Goal: Task Accomplishment & Management: Complete application form

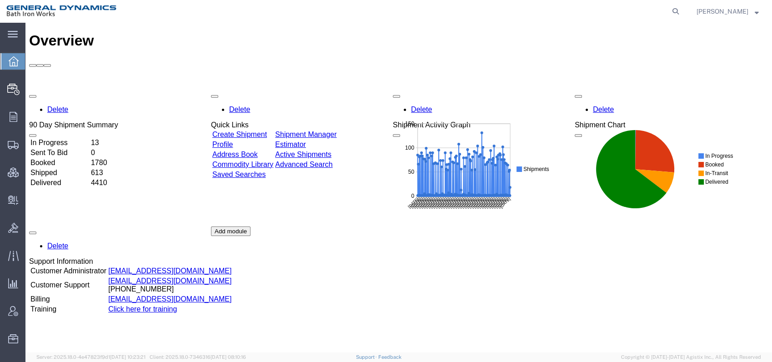
click at [266, 131] on link "Create Shipment" at bounding box center [239, 135] width 55 height 8
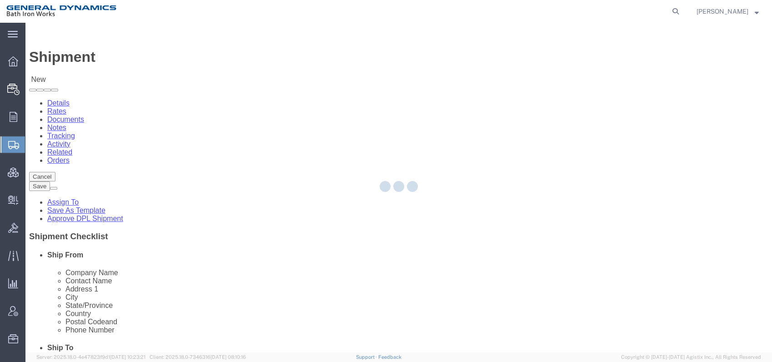
select select
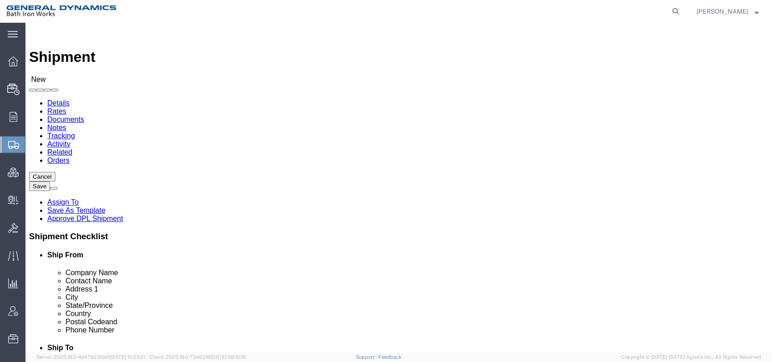
click input "text"
type input "[PERSON_NAME] + [PERSON_NAME] Inc"
type input "[PERSON_NAME]"
type input "[STREET_ADDRESS]"
select select
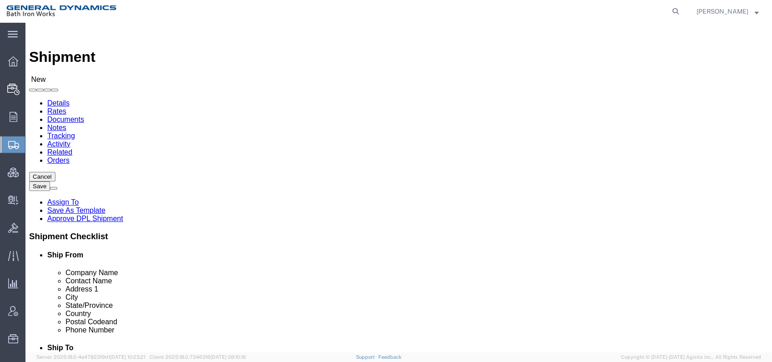
type input "[GEOGRAPHIC_DATA]"
select select
type input "M"
type input "MAss"
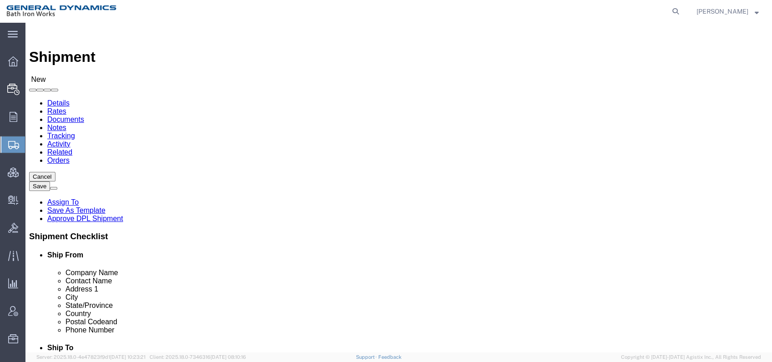
select select
select select "MA"
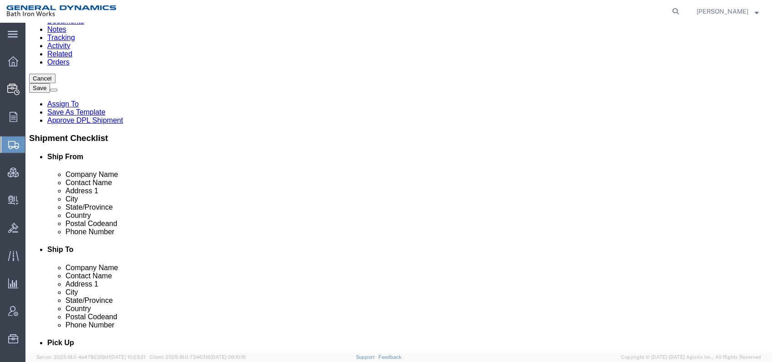
scroll to position [101, 0]
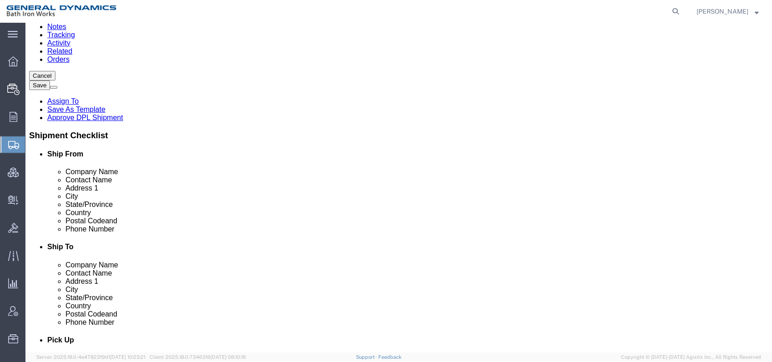
click input "text"
type input "02048"
select select
click input "text"
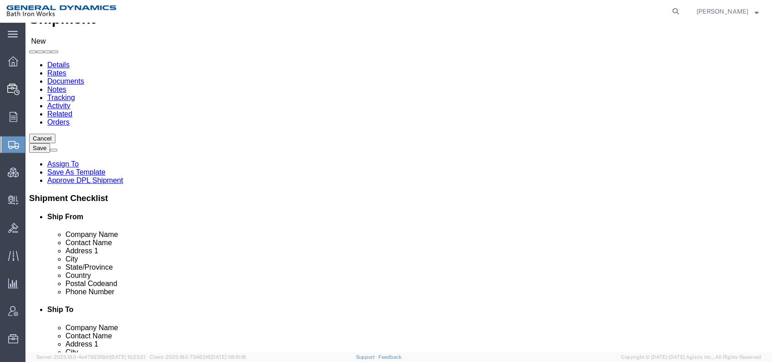
scroll to position [0, 0]
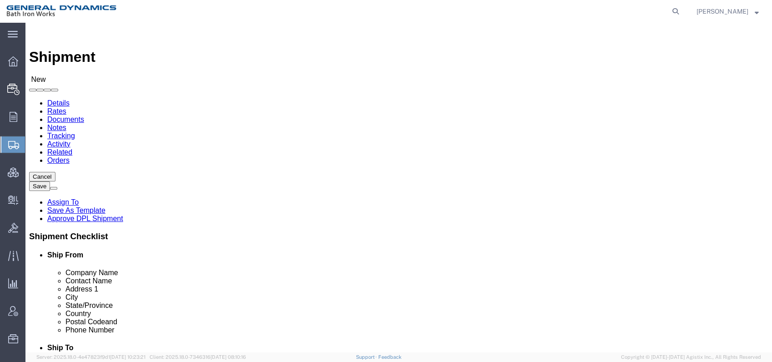
type input "[PHONE_NUMBER]"
click input "text"
type input "Bath Iron Works"
type input "[PERSON_NAME]"
type input "[STREET_ADDRESS]"
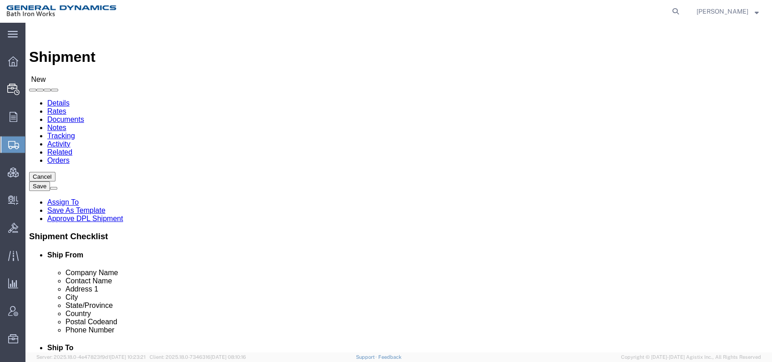
select select
type input "[GEOGRAPHIC_DATA]"
select select
type input "M"
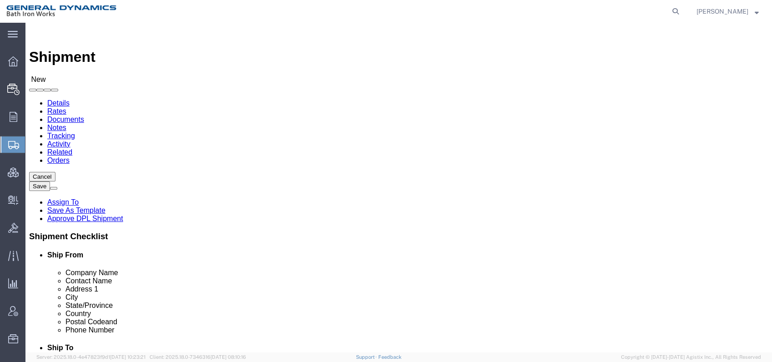
type input "Ma"
select select
select select "ME"
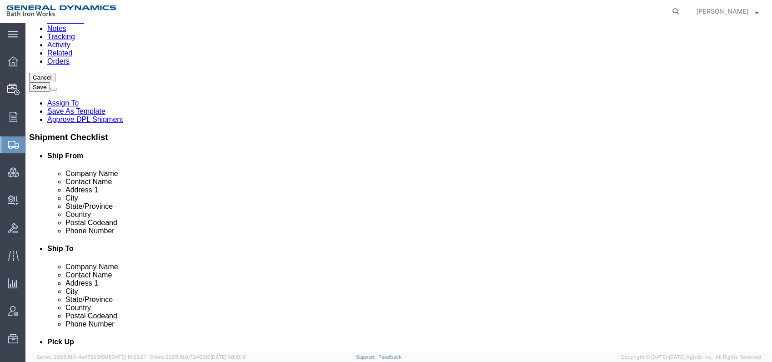
scroll to position [101, 0]
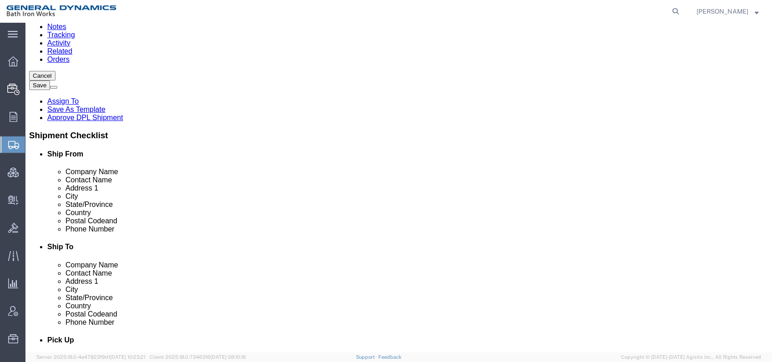
click input "Postal Code"
type input "04011"
select select
click input "text"
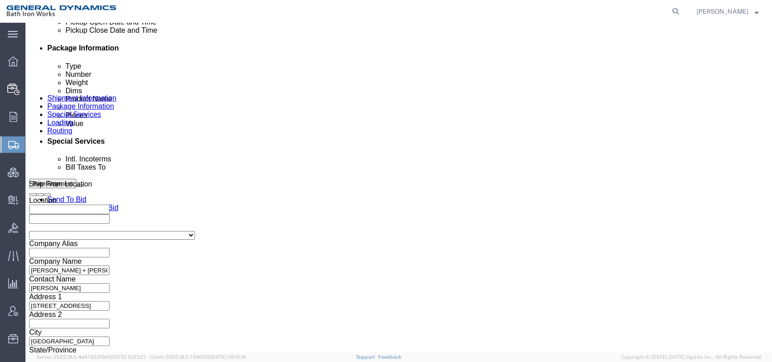
scroll to position [455, 0]
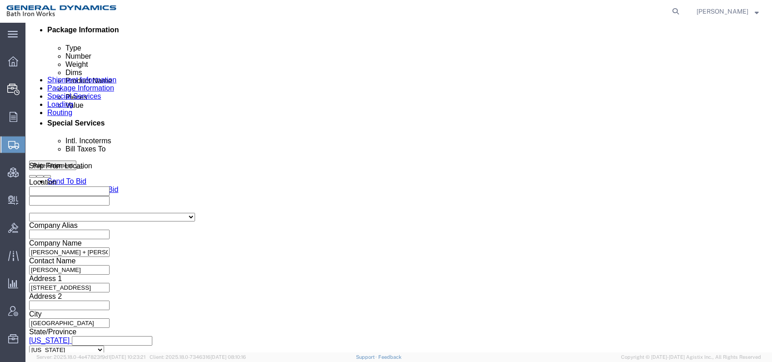
type input "[PHONE_NUMBER]"
click div "[DATE] 1:00 PM"
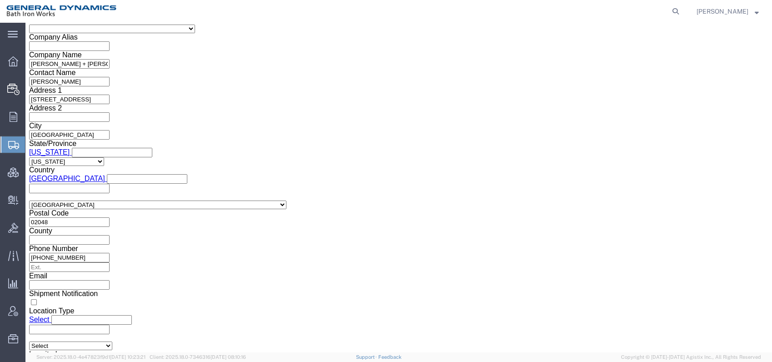
click button "Apply"
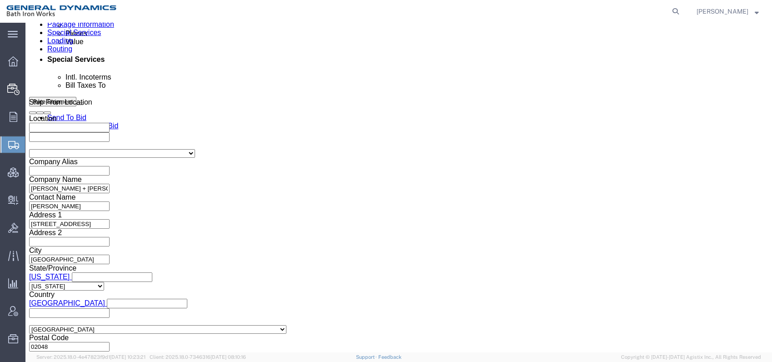
scroll to position [542, 0]
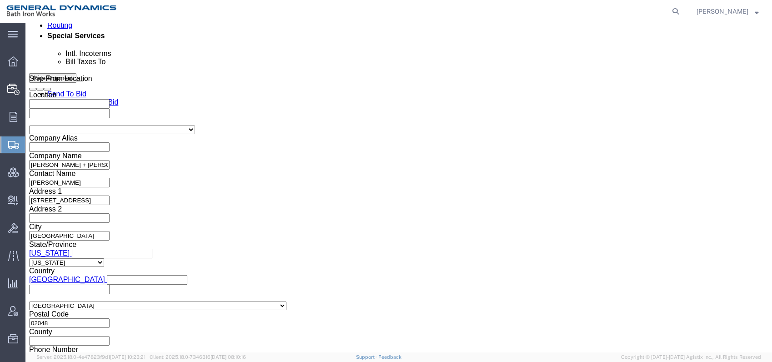
click select "Select Account Type Activity ID Airline Appointment Number ASN Batch Request # …"
select select "PURCHORD"
click select "Select Account Type Activity ID Airline Appointment Number ASN Batch Request # …"
drag, startPoint x: 129, startPoint y: 207, endPoint x: 101, endPoint y: 206, distance: 27.8
click input "text"
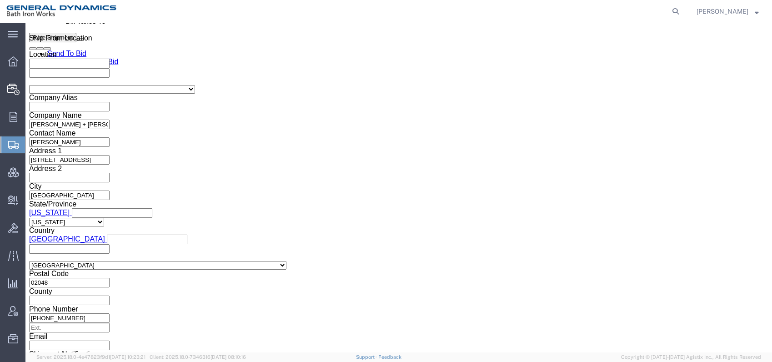
scroll to position [643, 0]
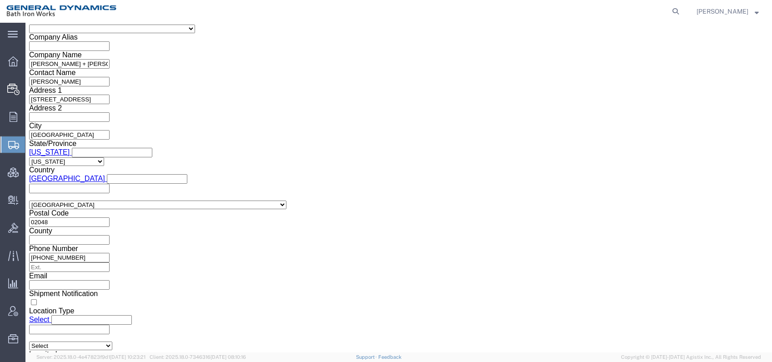
type input "00526ANXHA"
click icon
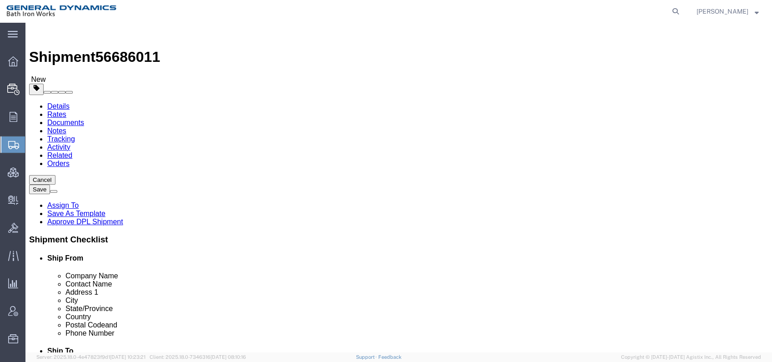
click select "Select Bale(s) Basket(s) Bolt(s) Bottle(s) Buckets Bulk Bundle(s) Can(s) Cardbo…"
select select "CRAT"
click select "Select Bale(s) Basket(s) Bolt(s) Bottle(s) Buckets Bulk Bundle(s) Can(s) Cardbo…"
drag, startPoint x: 103, startPoint y: 182, endPoint x: 79, endPoint y: 173, distance: 25.6
click div "Number 1"
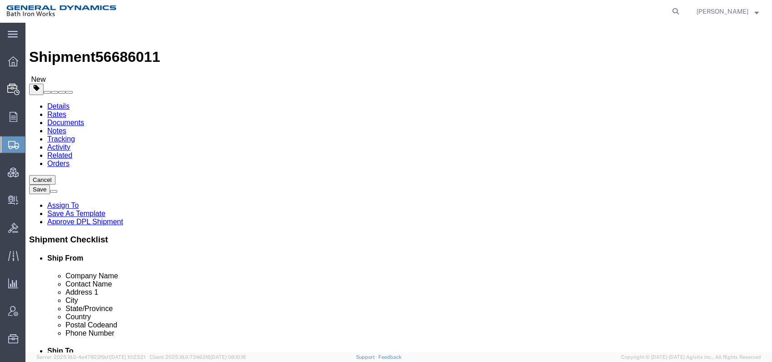
type input "2"
drag, startPoint x: 119, startPoint y: 200, endPoint x: 72, endPoint y: 199, distance: 46.9
click div "Dimensions Length x Width x Height Select cm ft in"
type input "225"
type input "27"
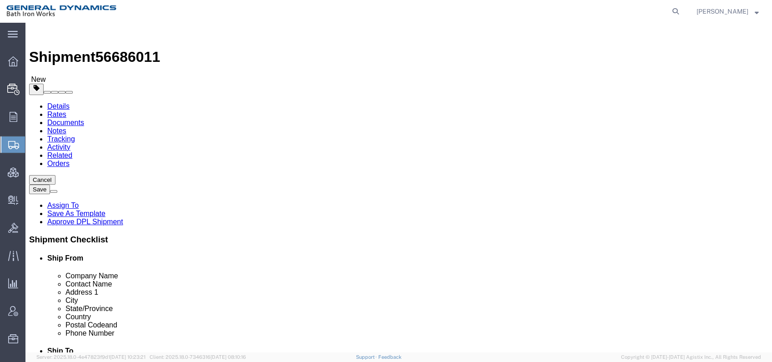
type input "21"
drag, startPoint x: 127, startPoint y: 216, endPoint x: 86, endPoint y: 219, distance: 41.1
click div "Weight 0.00 Select kgs lbs Ship. t°"
click input "0.00"
drag, startPoint x: 126, startPoint y: 217, endPoint x: 84, endPoint y: 217, distance: 42.8
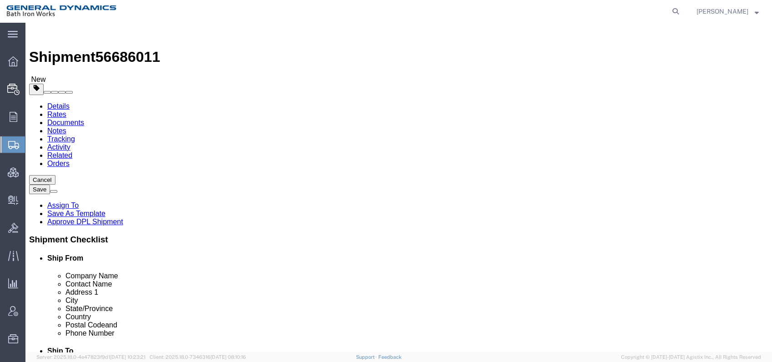
click div "Weight Total weight of packages in pounds or kilograms 0.00 Select kgs lbs Ship…"
type input "2480"
click link "Add Content"
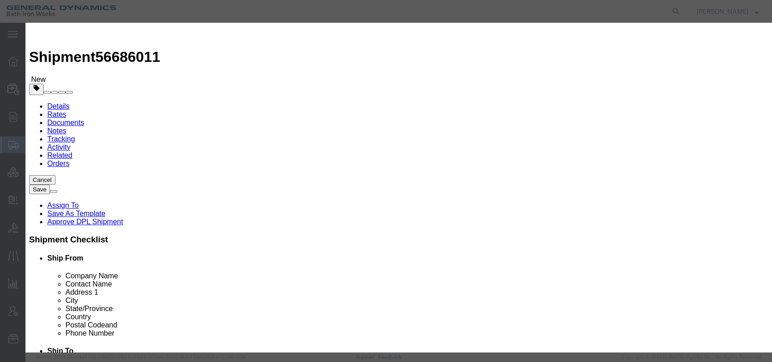
click input "text"
type input "DDG 132 Prairie Air System and Loose Parts"
drag, startPoint x: 219, startPoint y: 85, endPoint x: 166, endPoint y: 83, distance: 52.8
click div "Pieces 0 Select Bag Barrels 100Board Feet Bottle Box Blister Pack Carats Can Ca…"
type input "2"
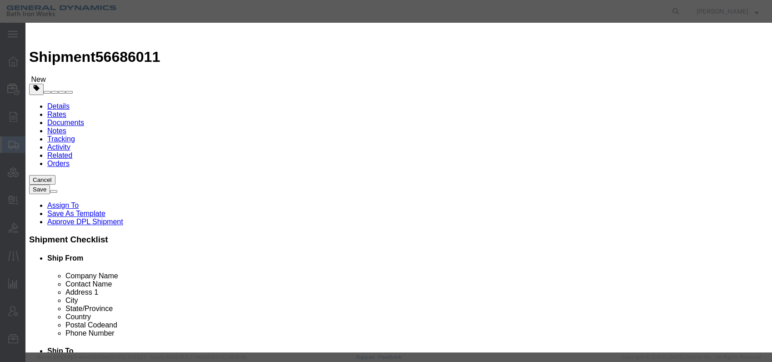
click input "text"
type input "1"
click select "Select 50 55 60 65 70 85 92.5 100 125 175 250 300 400"
drag, startPoint x: 239, startPoint y: 120, endPoint x: 205, endPoint y: 126, distance: 35.0
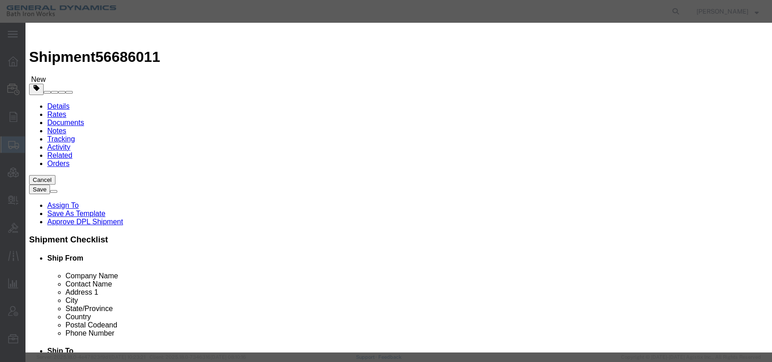
click div "Class Select 50 55 60 65 70 85 92.5 100 125 175 250 300 400"
select select "55"
click select "Select 50 55 60 65 70 85 92.5 100 125 175 250 300 400"
click button "Save & Close"
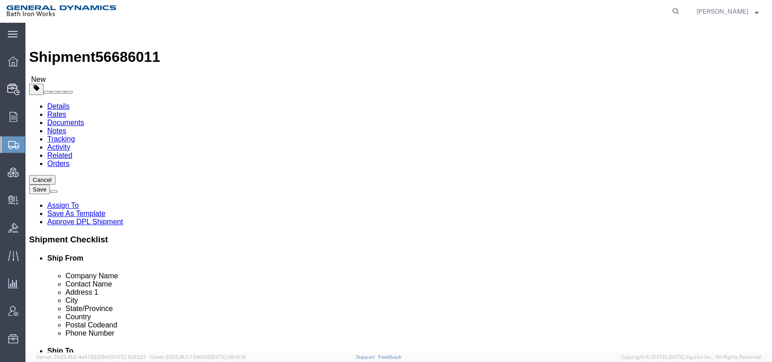
click icon
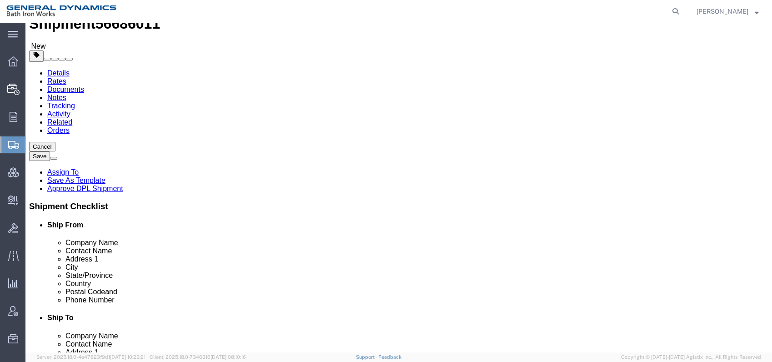
scroll to position [50, 0]
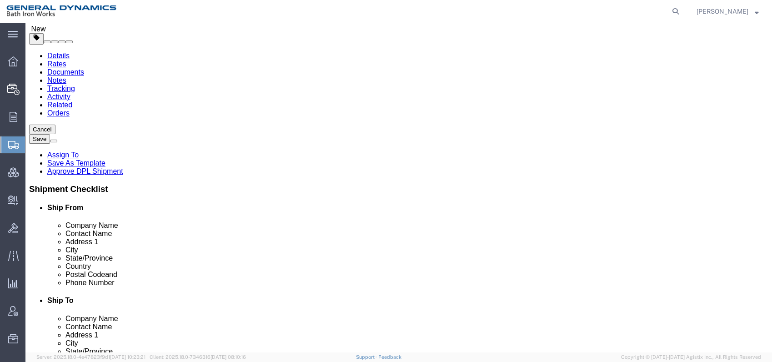
click span "button"
click span "Tarp Required"
select select "VEHICLE_TARP_REQUIRED_FLAG"
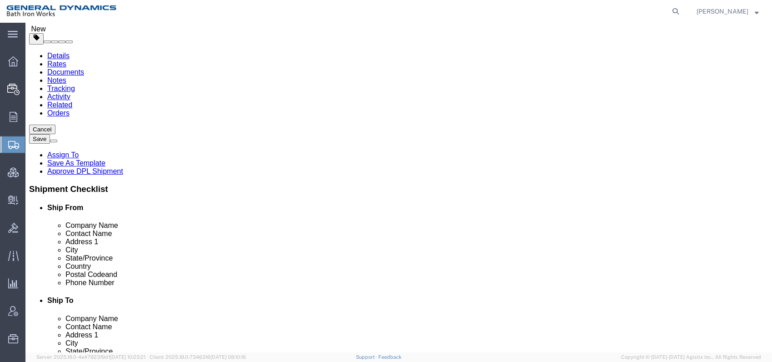
click div "Pickup Instructions Select one or more Crane Required Driver Assisted Loading F…"
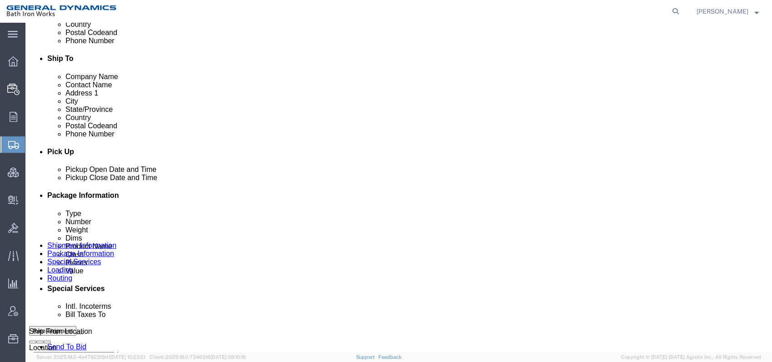
scroll to position [353, 0]
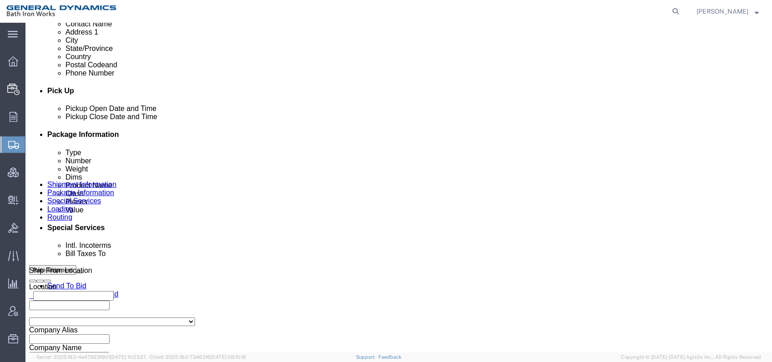
click select "Select Recipient Account Sender/Shipper Third Party Account"
select select "RCPN"
click select "Select Recipient Account Sender/Shipper Third Party Account"
type input "Bath Iron Works"
type input "[STREET_ADDRESS]"
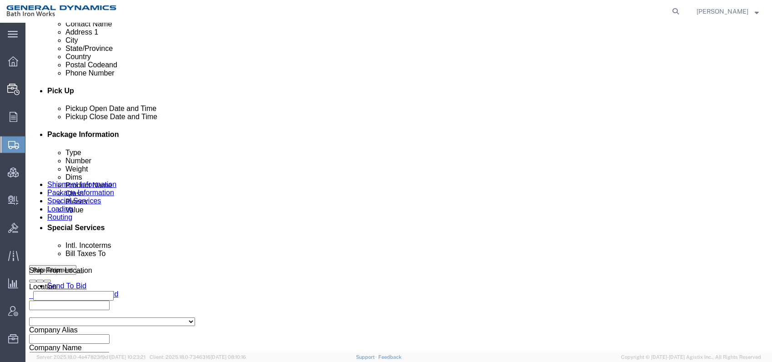
select select "US"
select select "ME"
type input "[PHONE_NUMBER]"
type input "[PERSON_NAME]"
type input "[GEOGRAPHIC_DATA]"
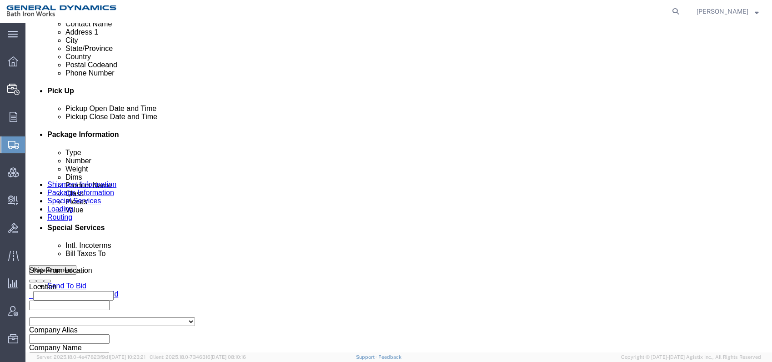
type input "04011"
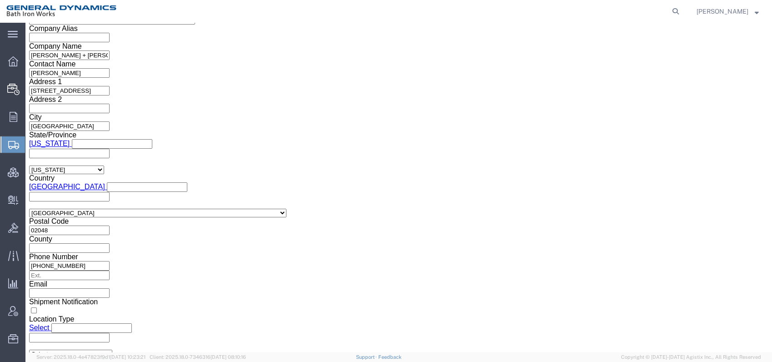
scroll to position [657, 0]
click button "Rate Shipment"
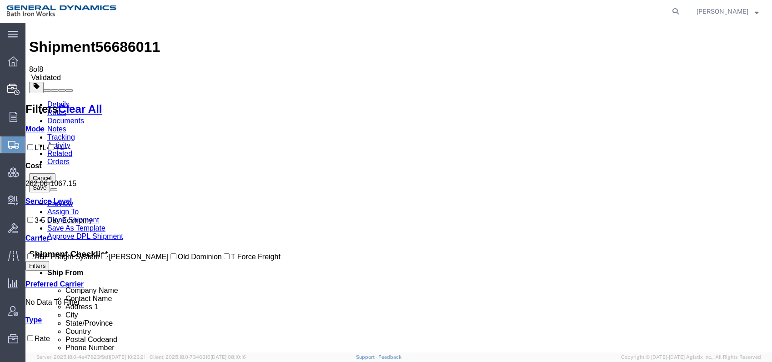
scroll to position [0, 0]
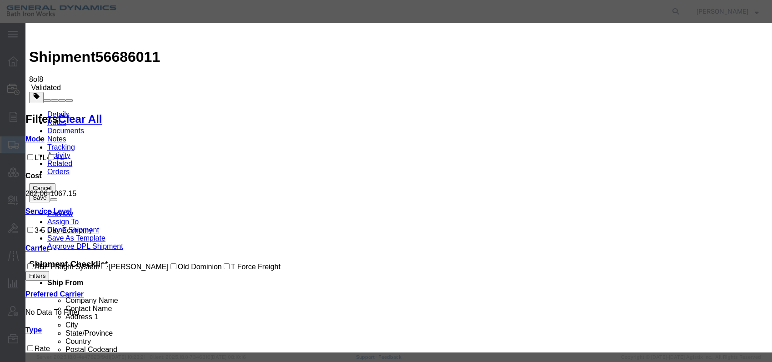
select select "6922"
select select "16773"
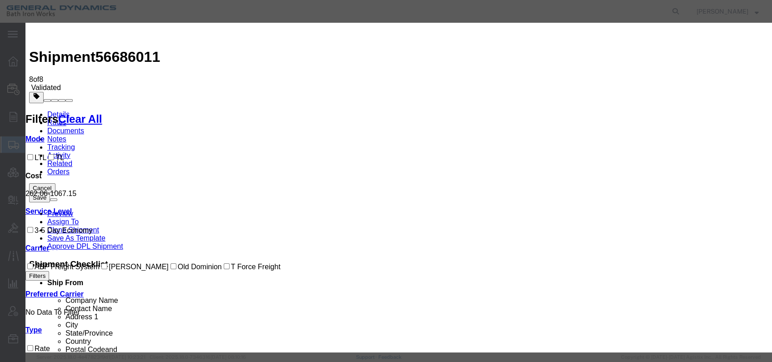
type input "00526ANXHA"
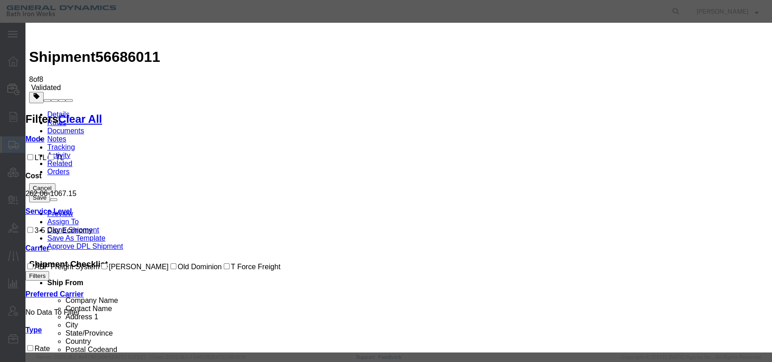
type input "[PERSON_NAME]"
type input "[PHONE_NUMBER]"
